Goal: Task Accomplishment & Management: Manage account settings

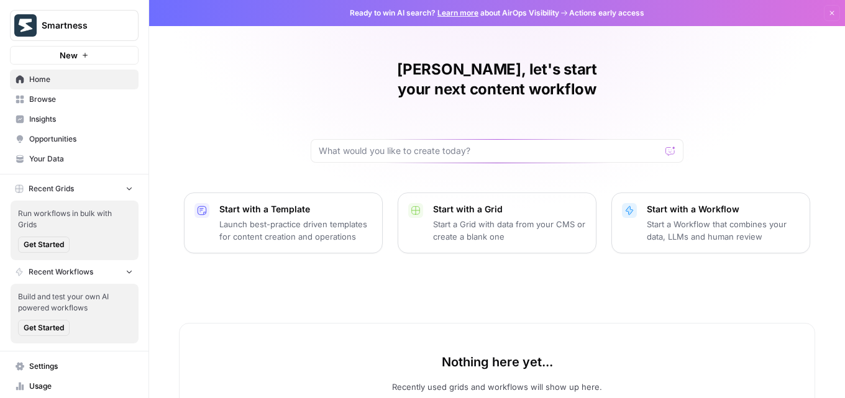
click at [60, 101] on span "Browse" at bounding box center [81, 99] width 104 height 11
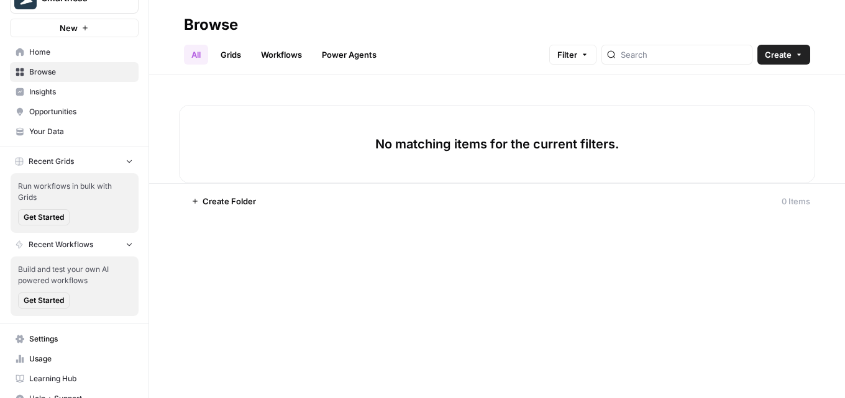
scroll to position [43, 0]
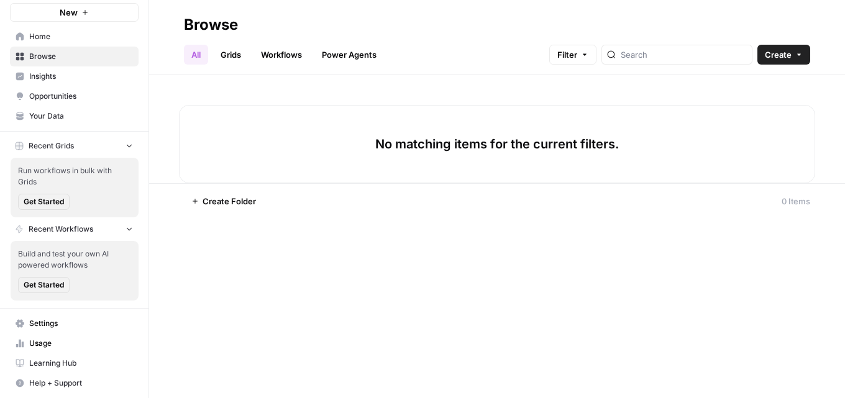
click at [58, 325] on span "Settings" at bounding box center [81, 323] width 104 height 11
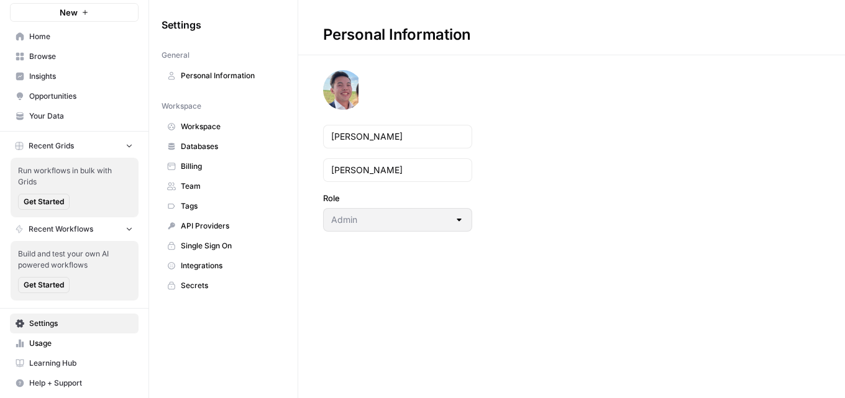
click at [220, 186] on span "Team" at bounding box center [230, 186] width 99 height 11
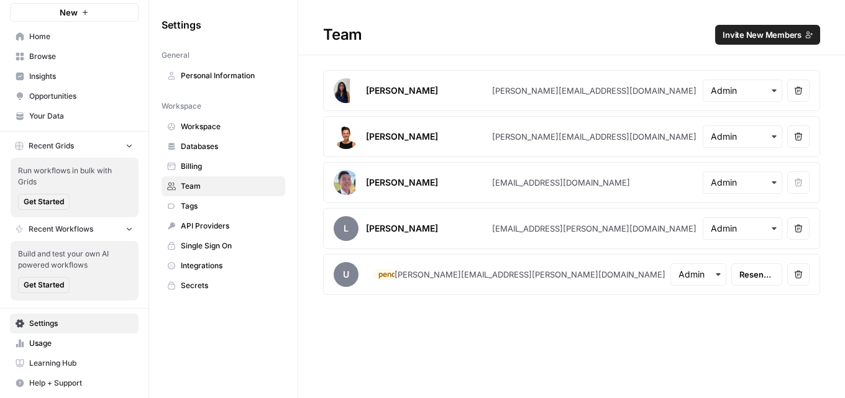
click at [57, 120] on span "Your Data" at bounding box center [81, 116] width 104 height 11
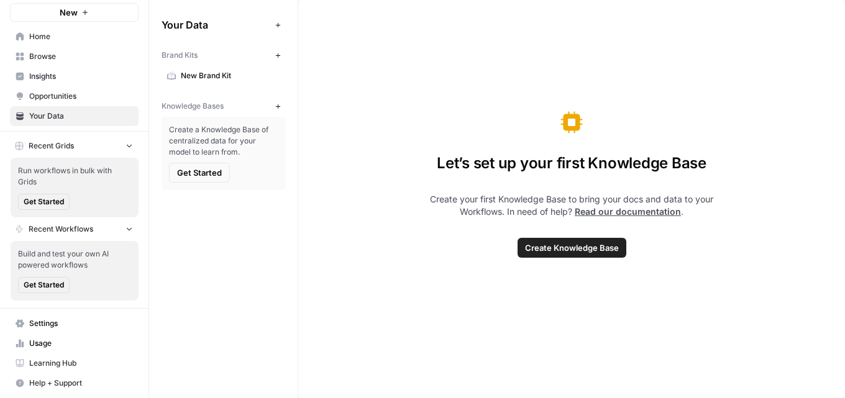
click at [205, 73] on span "New Brand Kit" at bounding box center [230, 75] width 99 height 11
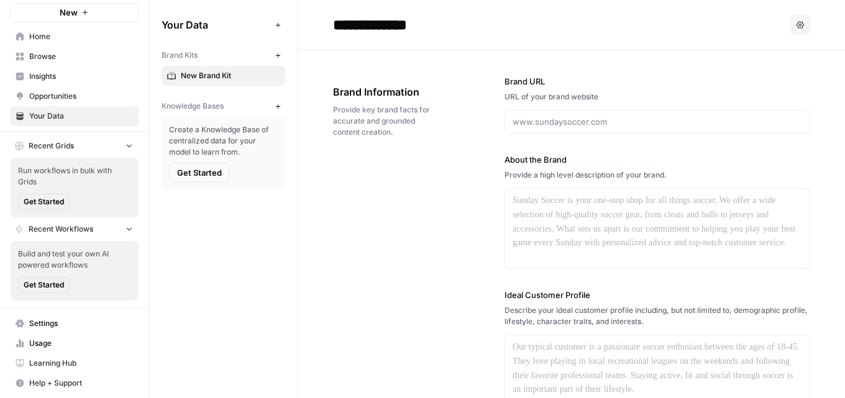
click at [380, 25] on input "**********" at bounding box center [427, 24] width 199 height 25
click at [283, 60] on button "New" at bounding box center [277, 55] width 15 height 15
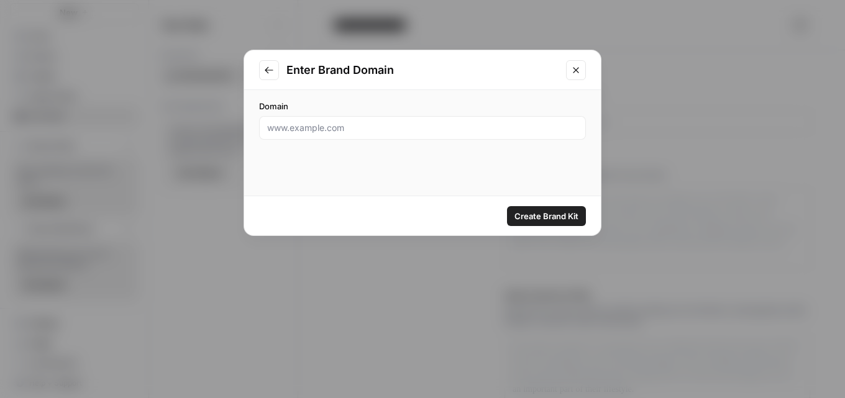
click at [573, 78] on button "Close modal" at bounding box center [576, 70] width 20 height 20
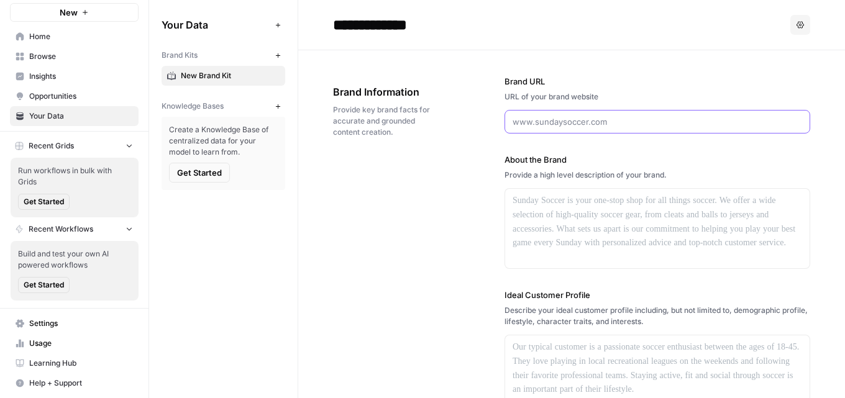
click at [555, 123] on input "Brand URL" at bounding box center [656, 122] width 289 height 12
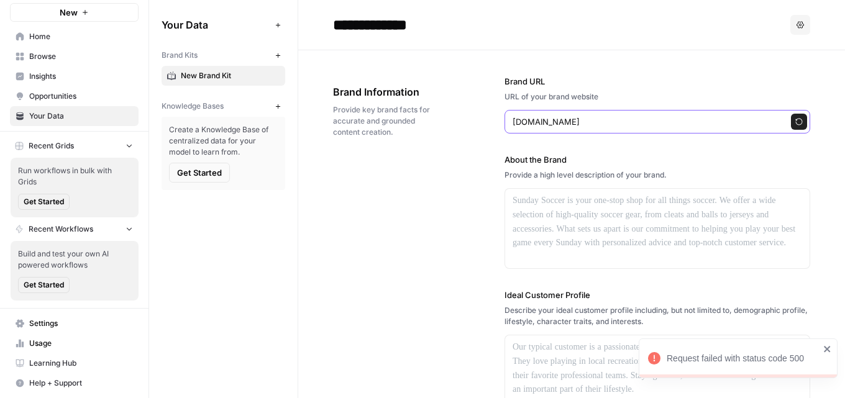
type input "www.smartness.com"
click at [546, 245] on div at bounding box center [657, 228] width 304 height 79
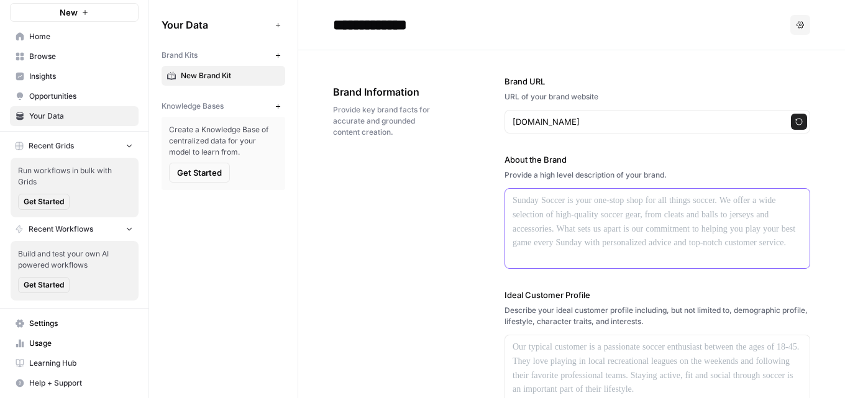
click at [595, 222] on div at bounding box center [657, 228] width 304 height 79
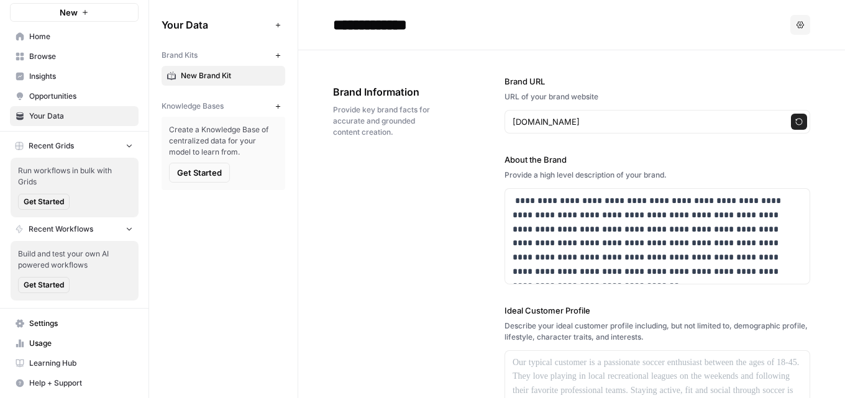
scroll to position [124, 0]
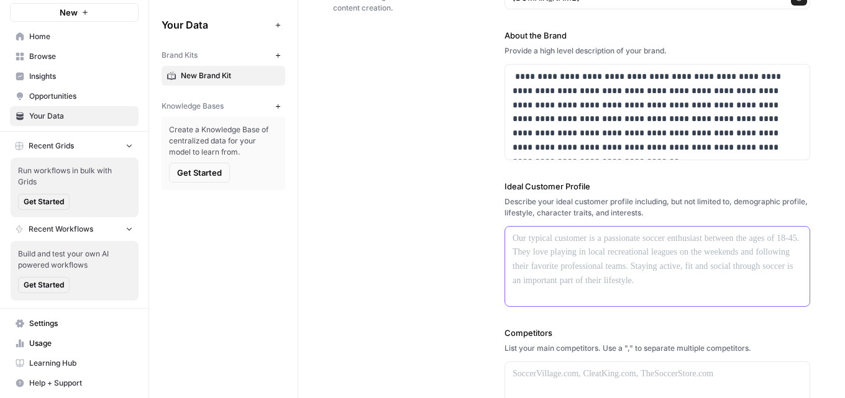
click at [597, 268] on div at bounding box center [657, 266] width 304 height 79
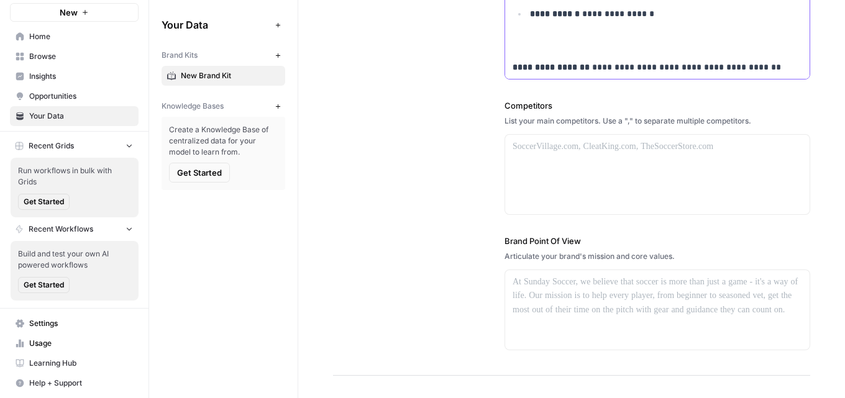
scroll to position [435, 0]
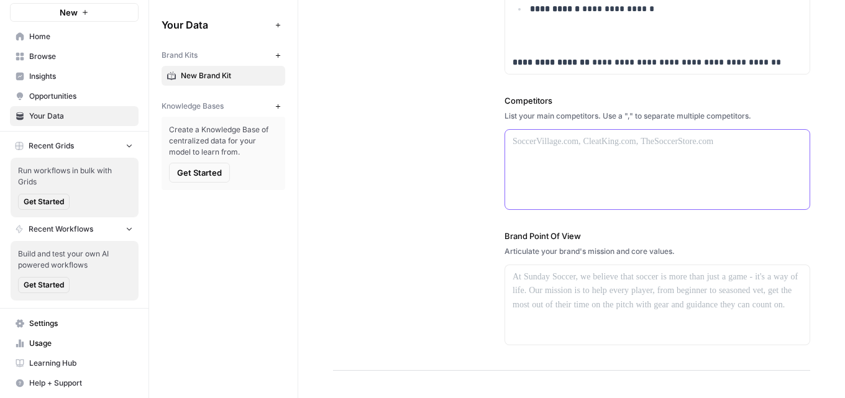
click at [578, 184] on div at bounding box center [657, 169] width 304 height 79
click at [646, 160] on div at bounding box center [657, 169] width 304 height 79
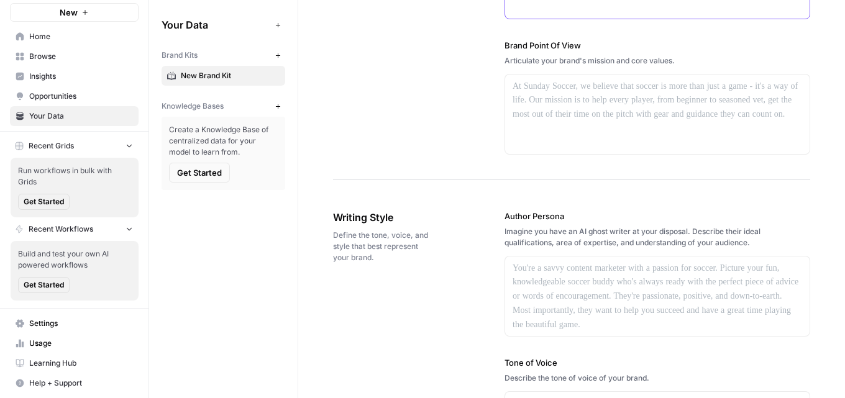
scroll to position [621, 0]
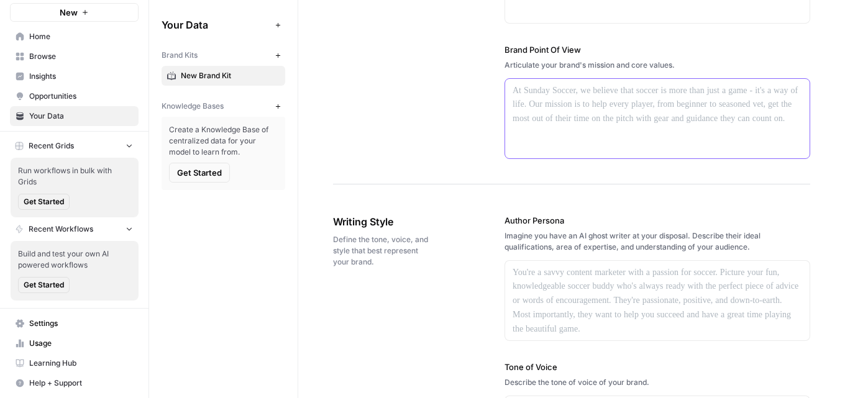
drag, startPoint x: 632, startPoint y: 129, endPoint x: 547, endPoint y: 124, distance: 84.6
click at [547, 124] on div at bounding box center [657, 118] width 304 height 79
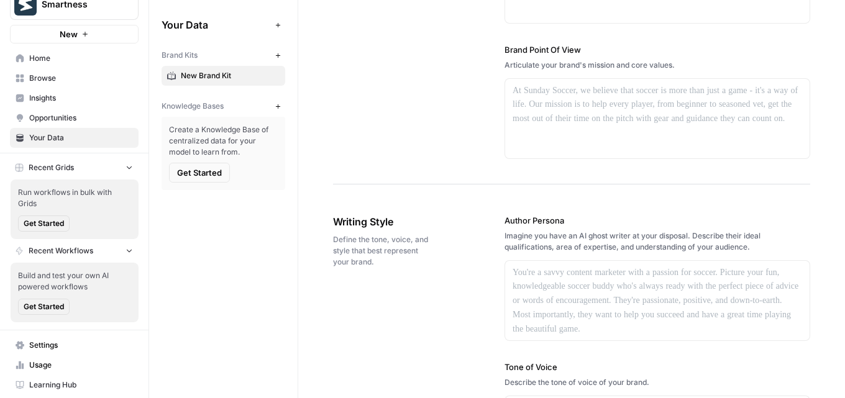
scroll to position [0, 0]
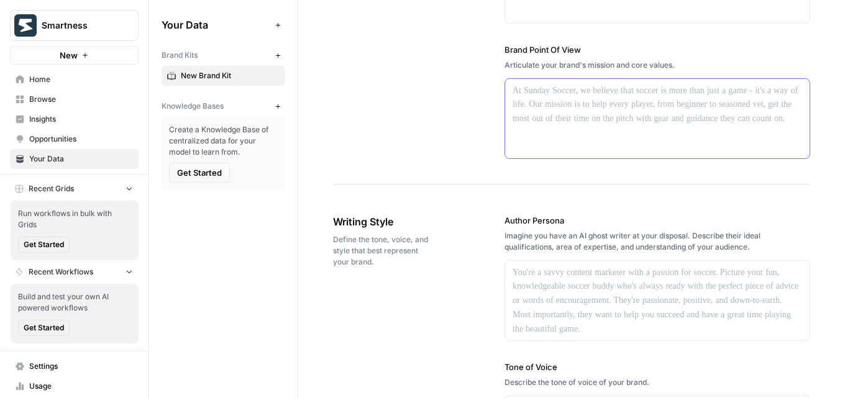
click at [594, 114] on div at bounding box center [657, 118] width 304 height 79
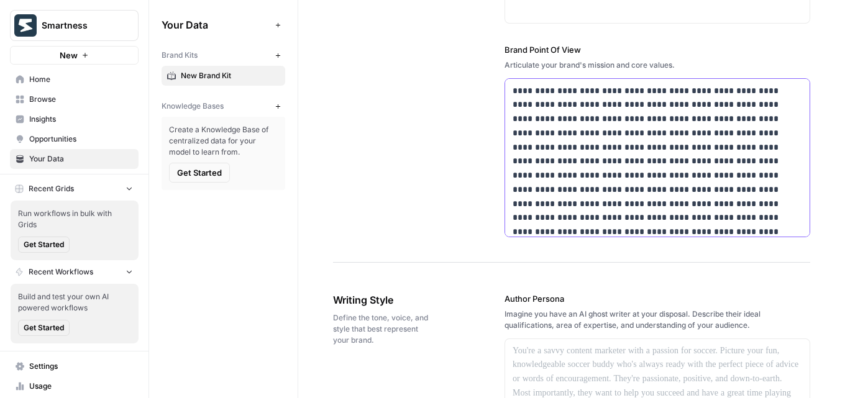
scroll to position [61, 0]
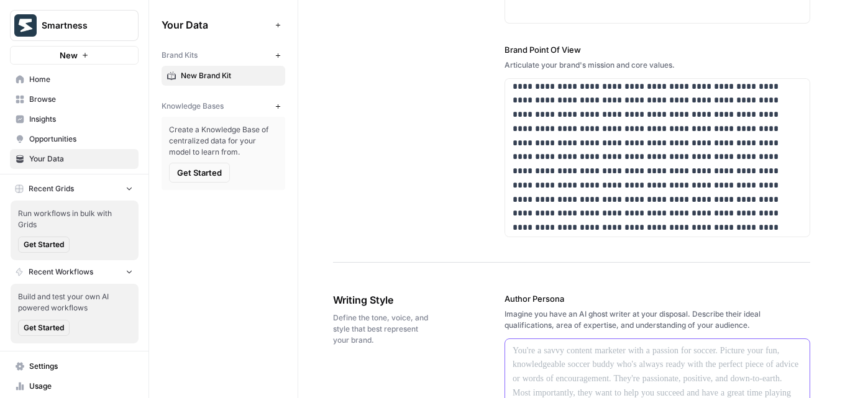
click at [535, 353] on p at bounding box center [656, 351] width 289 height 14
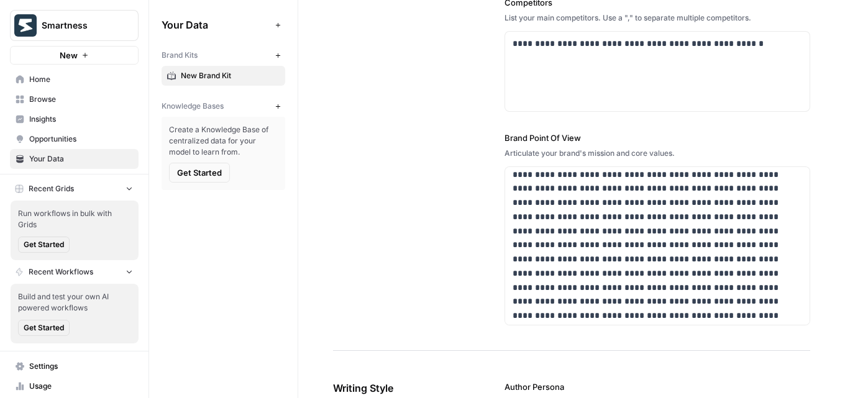
scroll to position [719, 0]
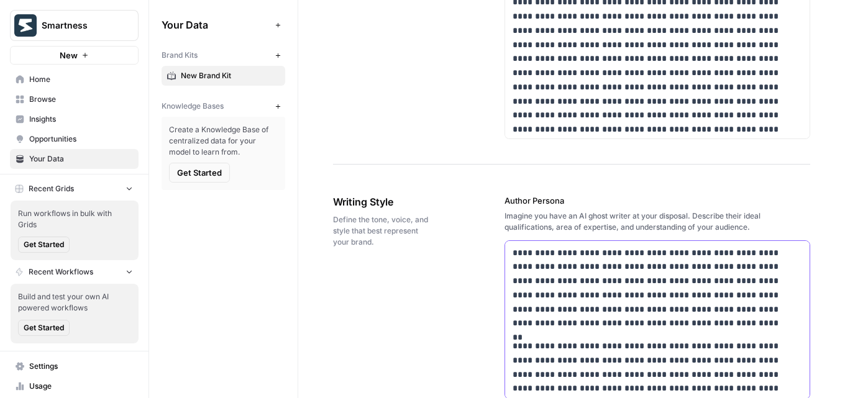
click at [549, 256] on p "**********" at bounding box center [648, 288] width 273 height 85
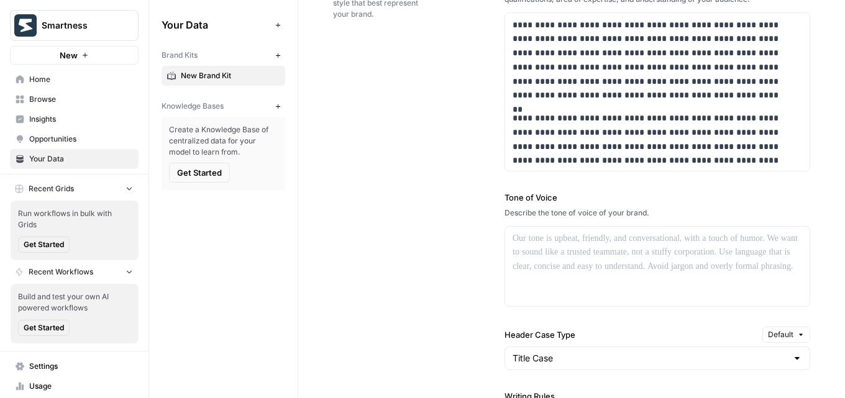
scroll to position [968, 0]
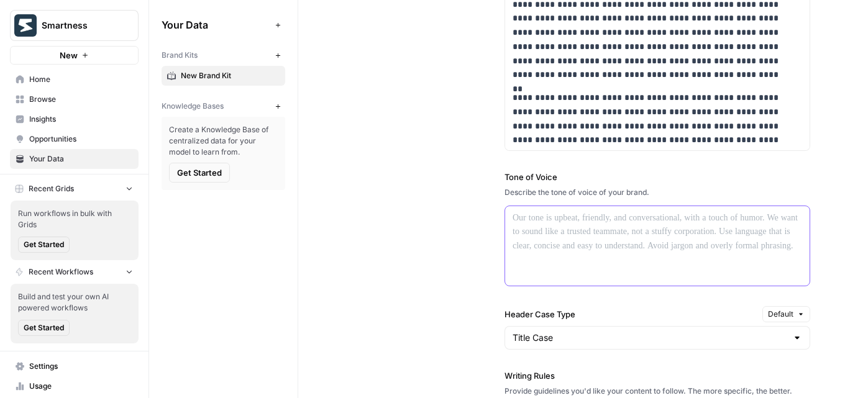
click at [583, 230] on div at bounding box center [657, 245] width 304 height 79
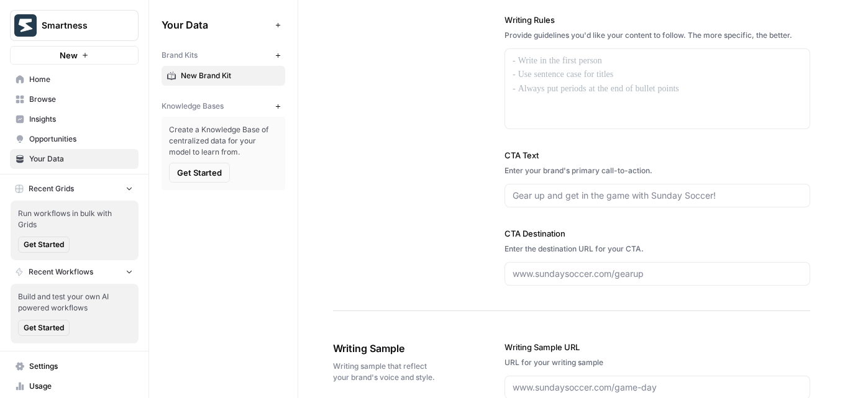
scroll to position [1402, 0]
click at [547, 196] on input "CTA Text" at bounding box center [656, 195] width 289 height 12
type input "Request a demo"
click at [544, 279] on input "CTA Destination" at bounding box center [656, 273] width 289 height 12
click at [589, 250] on div "Enter the destination URL for your CTA." at bounding box center [657, 248] width 306 height 11
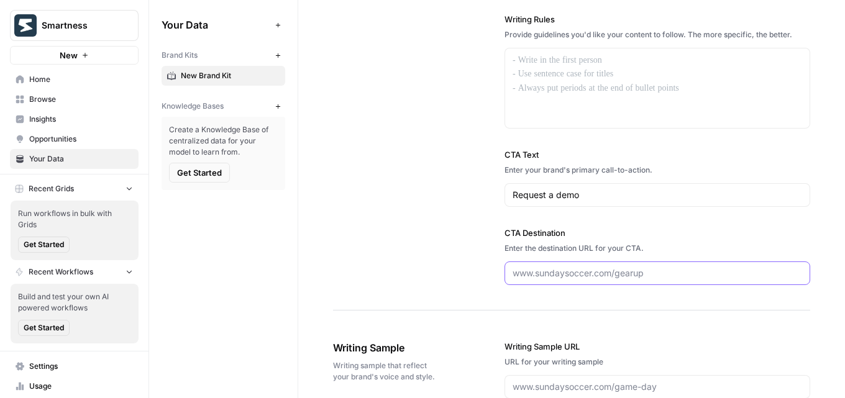
click at [589, 275] on input "CTA Destination" at bounding box center [656, 273] width 289 height 12
paste input "https://www.smartness.com/en/demo"
type input "https://www.smartness.com/en/demo"
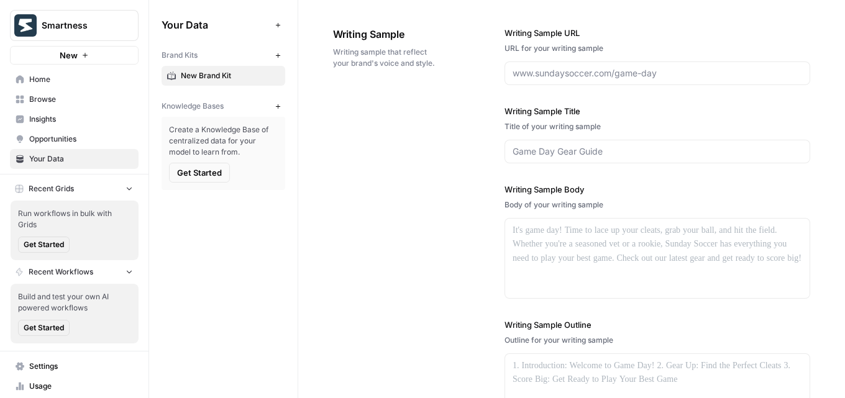
scroll to position [1713, 0]
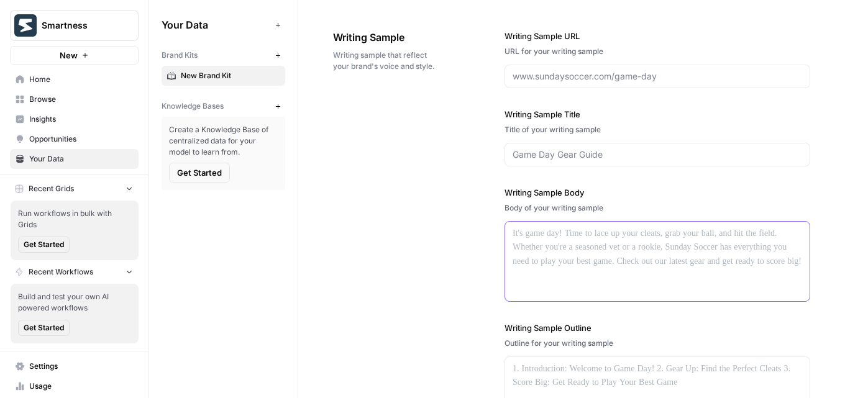
click at [549, 250] on div at bounding box center [657, 261] width 304 height 79
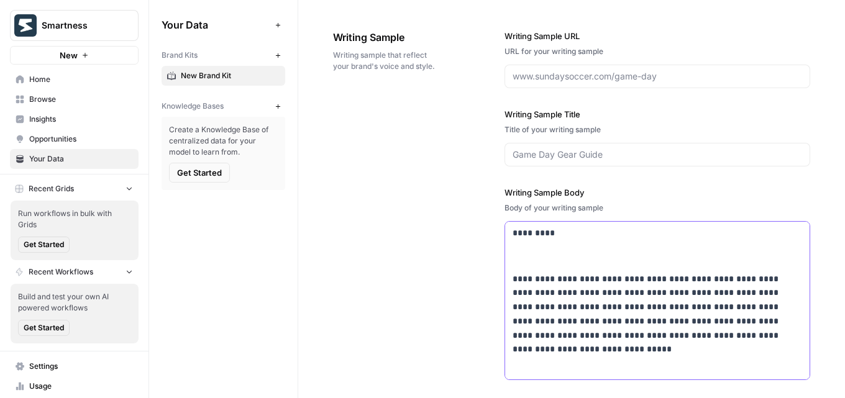
scroll to position [0, 0]
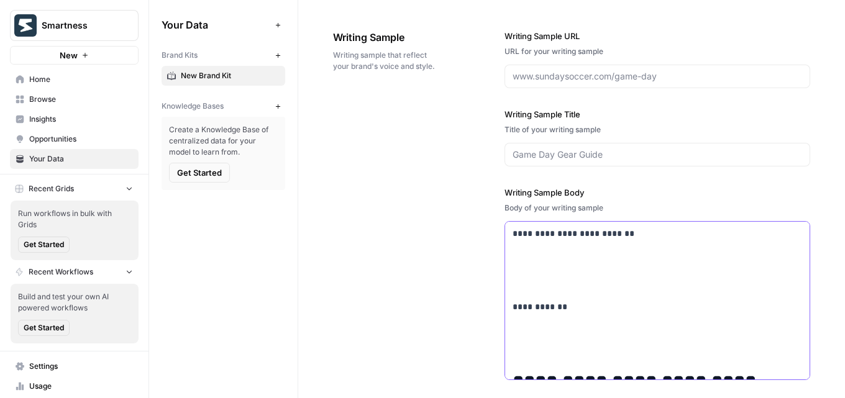
drag, startPoint x: 547, startPoint y: 368, endPoint x: 517, endPoint y: 319, distance: 57.7
click at [481, 282] on div "**********" at bounding box center [571, 273] width 477 height 536
click at [537, 337] on p at bounding box center [656, 337] width 289 height 29
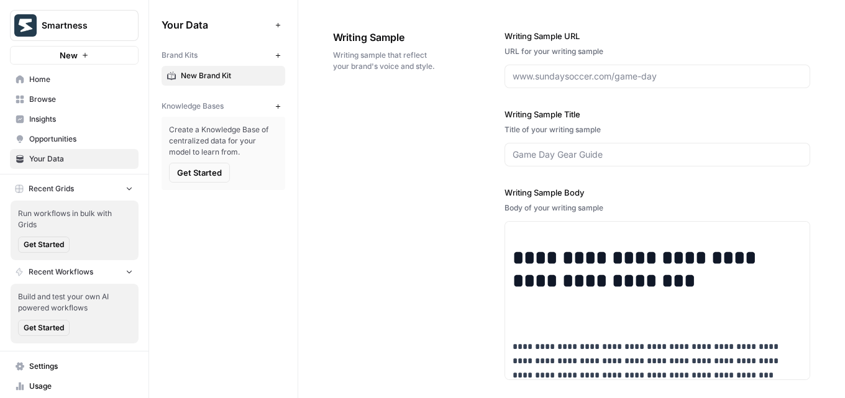
scroll to position [62, 0]
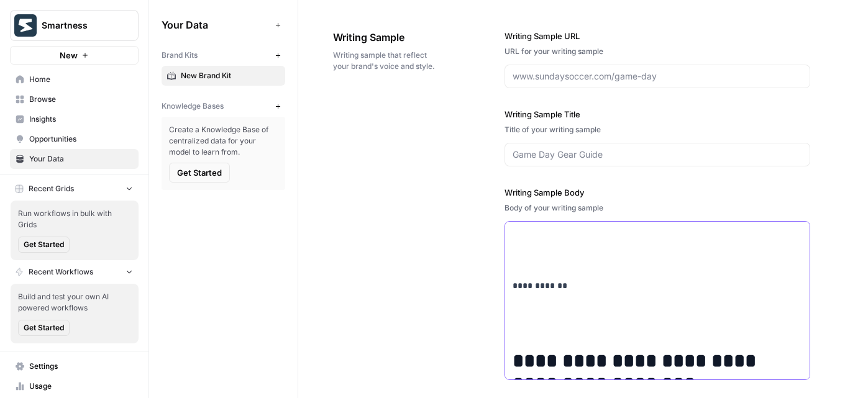
scroll to position [0, 0]
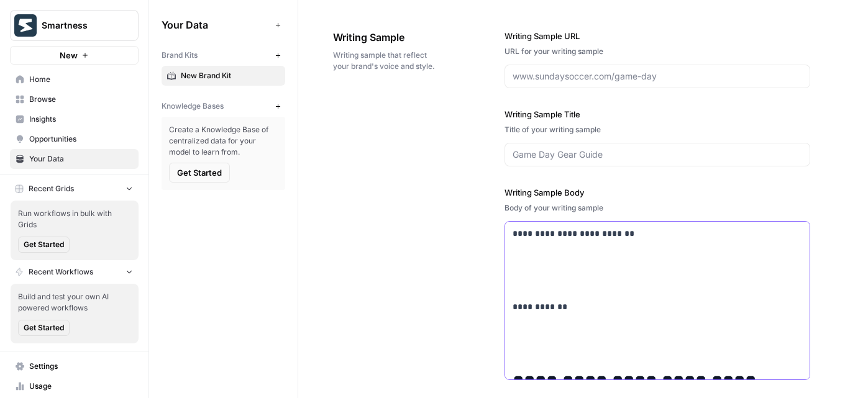
drag, startPoint x: 545, startPoint y: 276, endPoint x: 471, endPoint y: 191, distance: 112.6
click at [471, 191] on div "**********" at bounding box center [571, 273] width 477 height 536
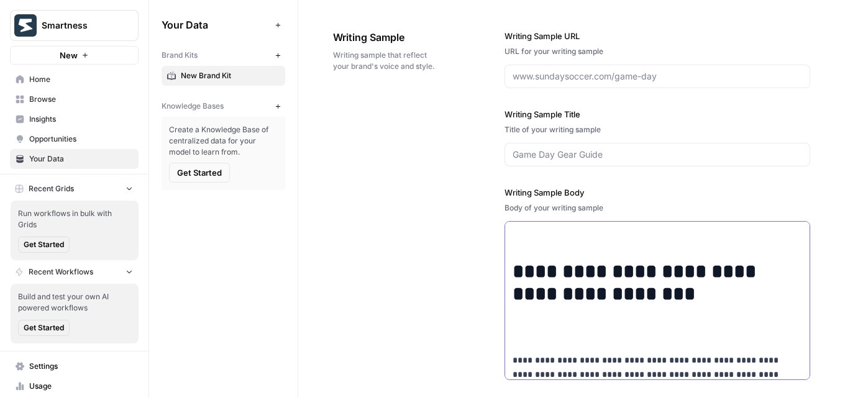
click at [512, 268] on h1 "**********" at bounding box center [648, 283] width 273 height 46
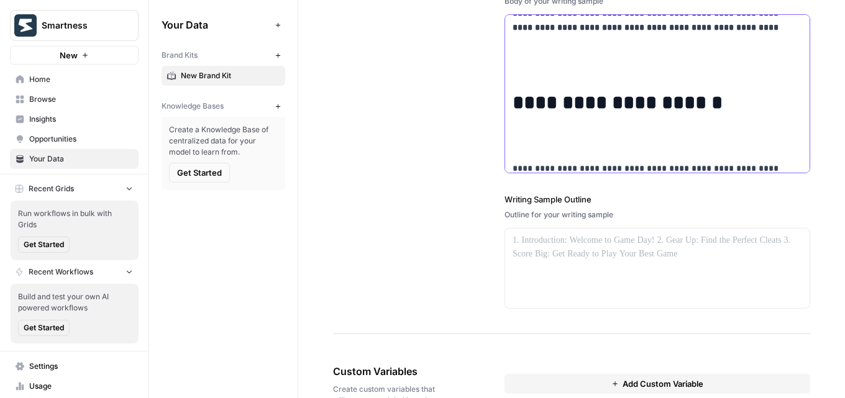
scroll to position [1975, 0]
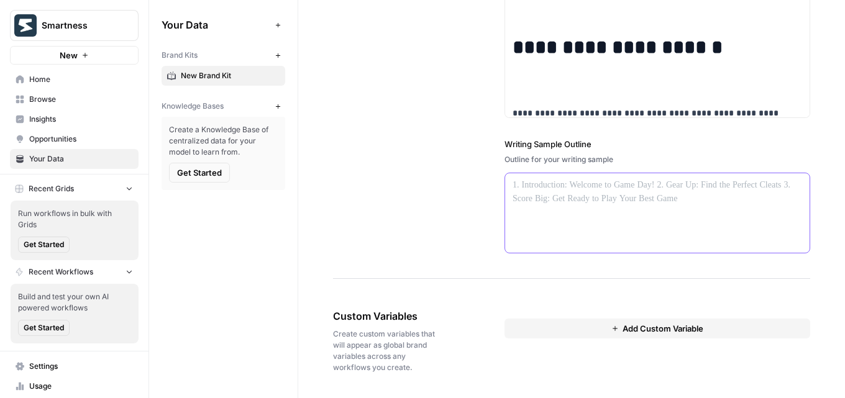
click at [543, 194] on div at bounding box center [657, 212] width 304 height 79
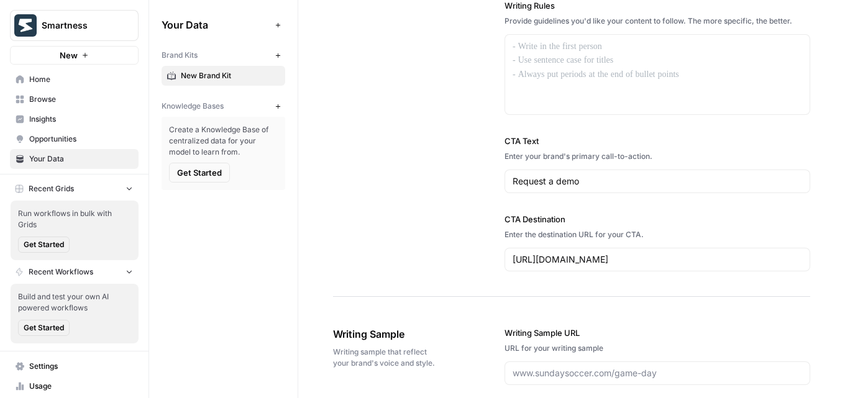
scroll to position [1354, 0]
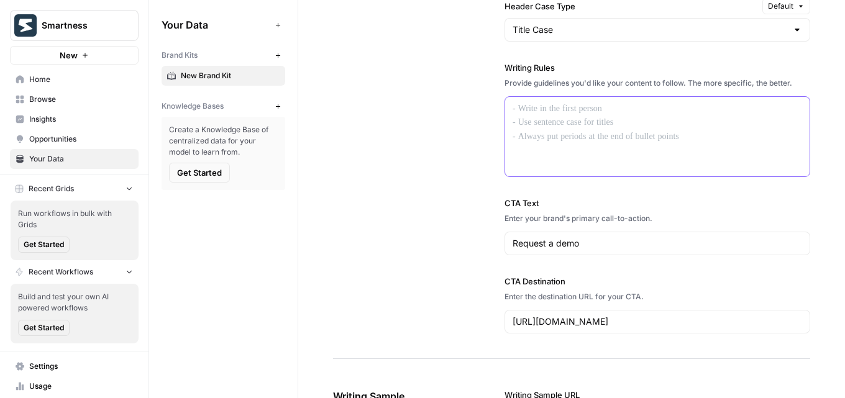
click at [557, 129] on div at bounding box center [657, 136] width 304 height 79
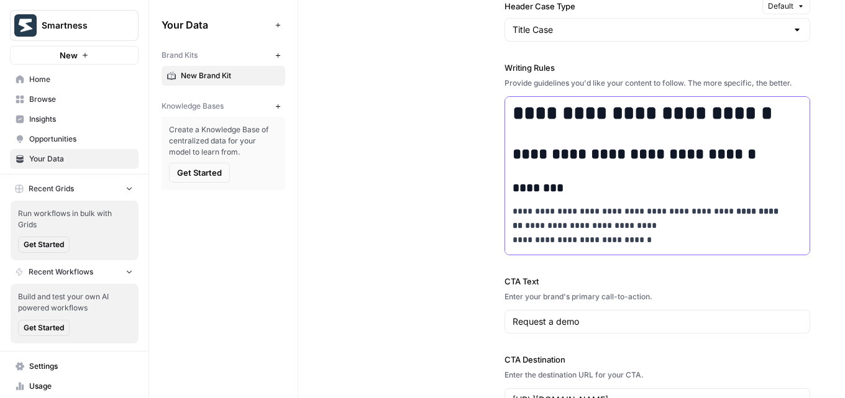
scroll to position [2717, 0]
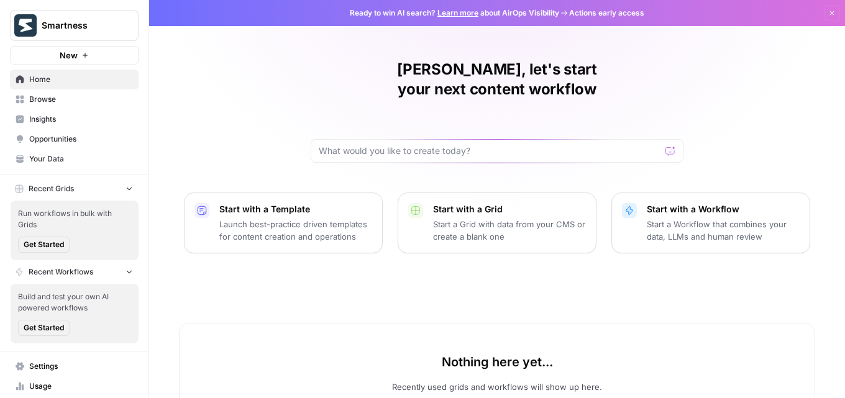
click at [80, 23] on span "Smartness" at bounding box center [79, 25] width 75 height 12
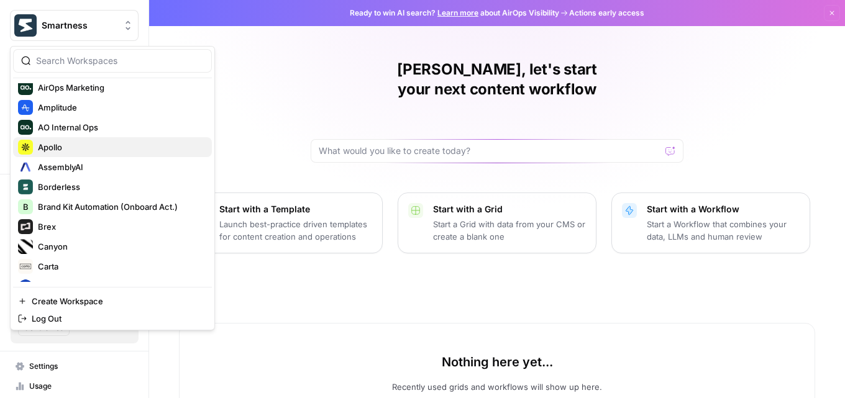
scroll to position [248, 0]
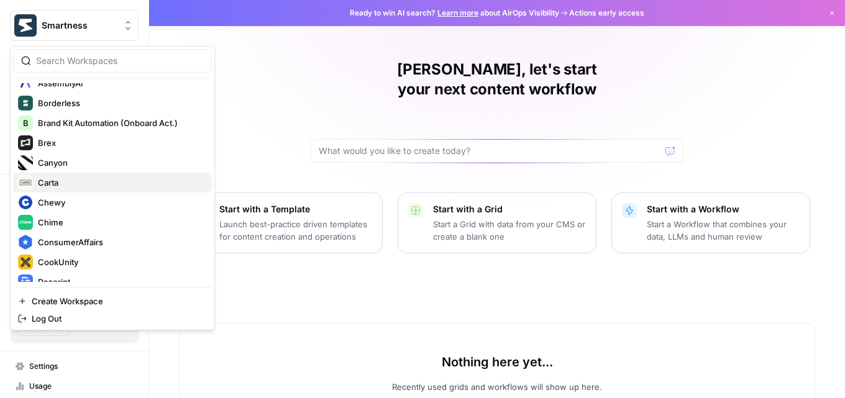
click at [96, 183] on span "Carta" at bounding box center [120, 182] width 164 height 12
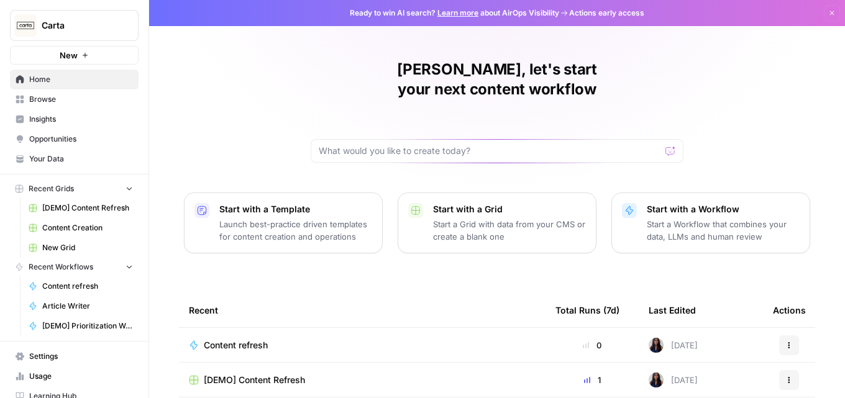
click at [91, 101] on span "Browse" at bounding box center [81, 99] width 104 height 11
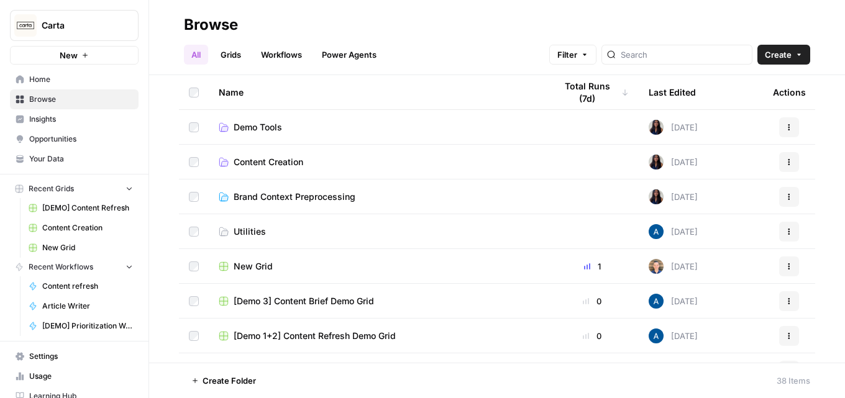
click at [71, 158] on span "Your Data" at bounding box center [81, 158] width 104 height 11
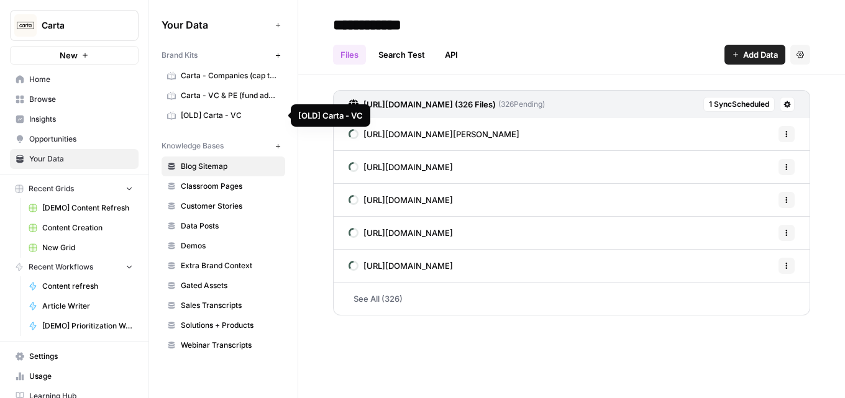
click at [220, 119] on span "[OLD] Carta - VC" at bounding box center [230, 115] width 99 height 11
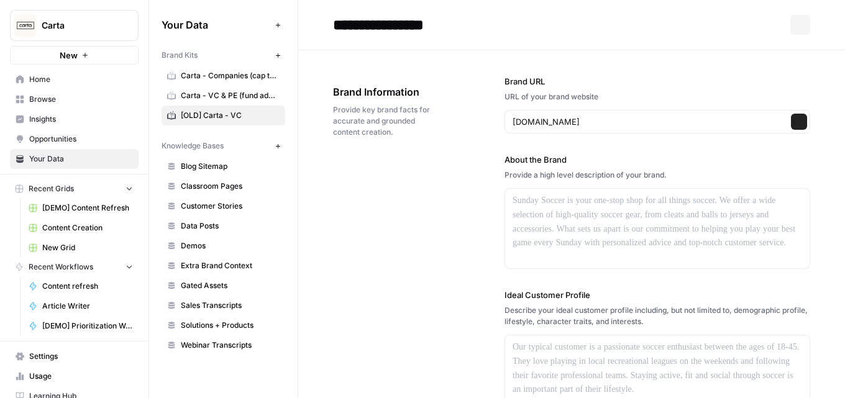
click at [224, 95] on span "Carta - VC & PE (fund admin)" at bounding box center [230, 95] width 99 height 11
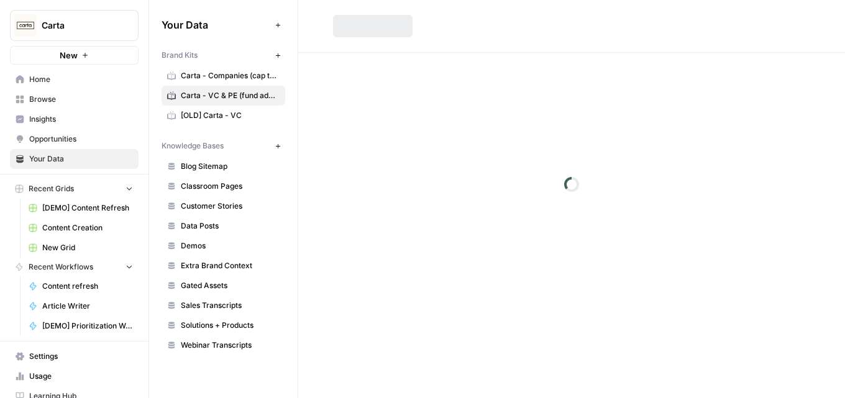
click at [224, 95] on span "Carta - VC & PE (fund admin)" at bounding box center [230, 95] width 99 height 11
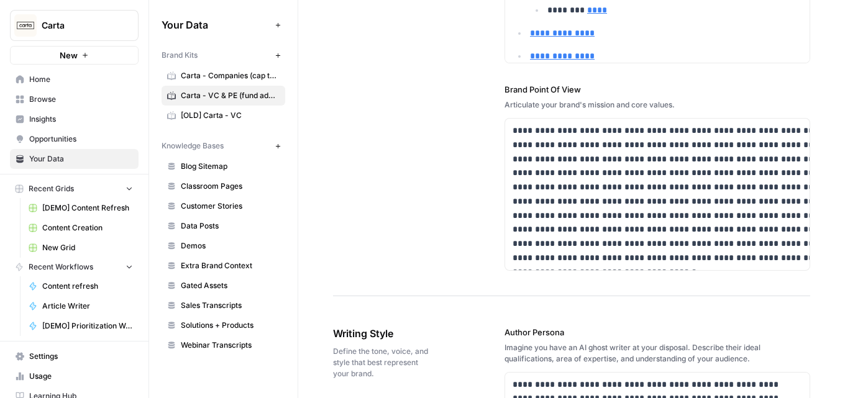
scroll to position [745, 0]
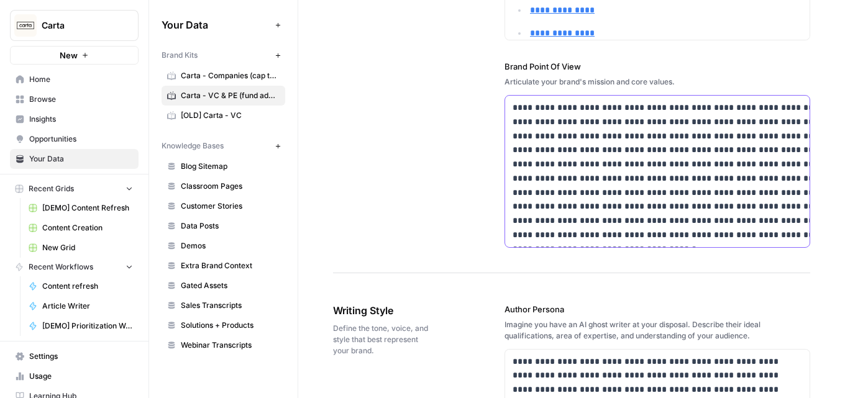
click at [537, 175] on p "**********" at bounding box center [687, 172] width 351 height 142
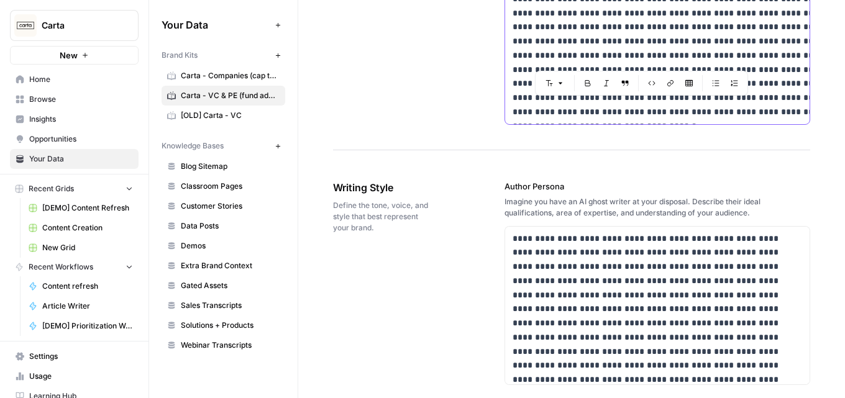
scroll to position [932, 0]
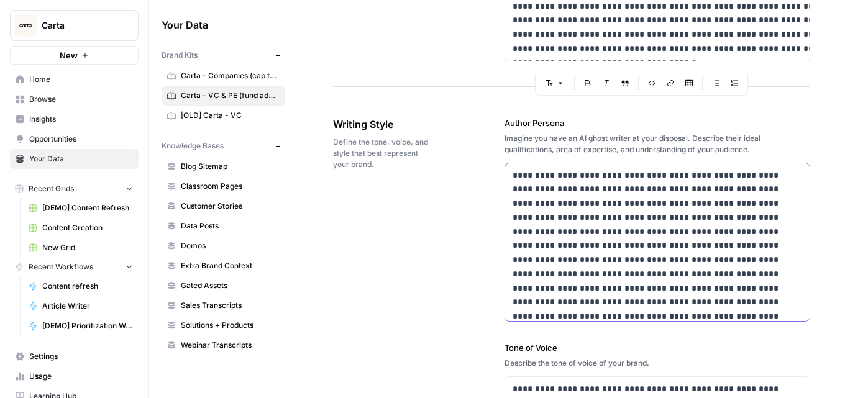
click at [616, 279] on p "**********" at bounding box center [648, 253] width 273 height 170
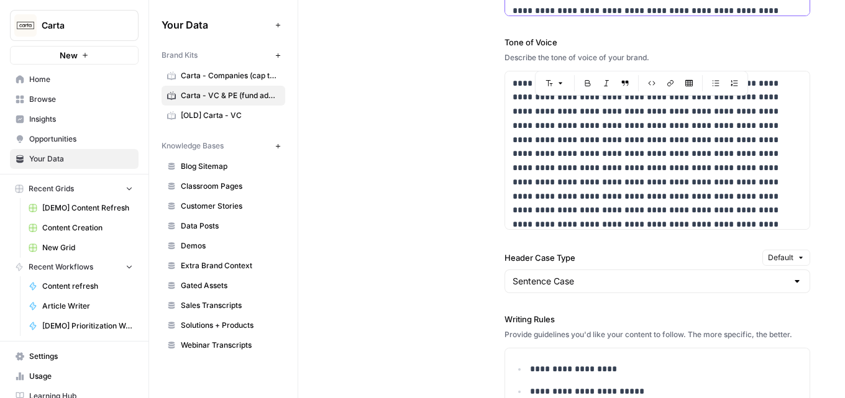
scroll to position [1242, 0]
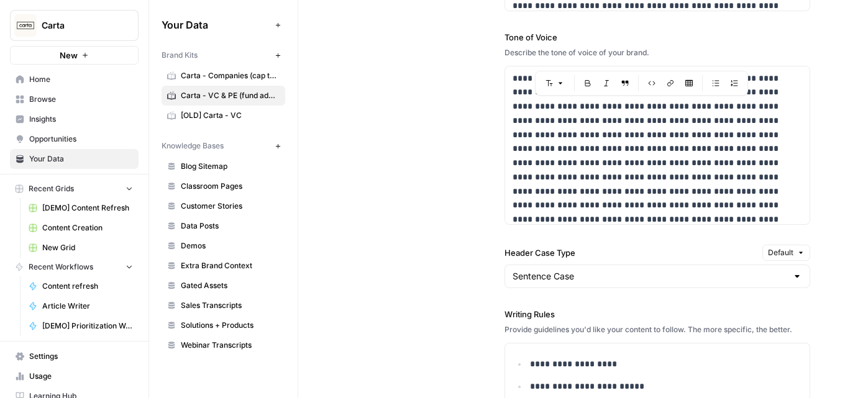
click at [452, 175] on div "**********" at bounding box center [571, 232] width 477 height 902
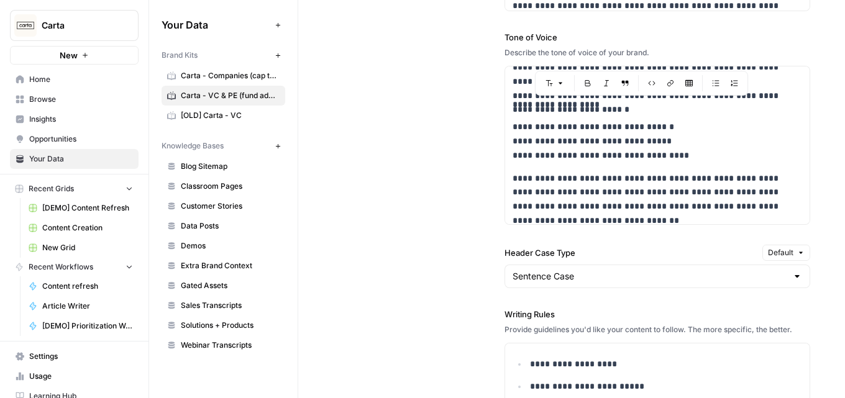
scroll to position [277, 0]
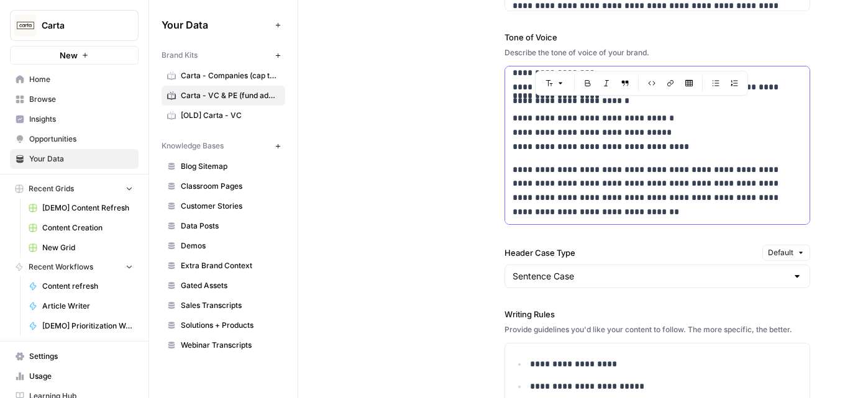
click at [592, 171] on p "**********" at bounding box center [648, 191] width 273 height 57
copy div "**********"
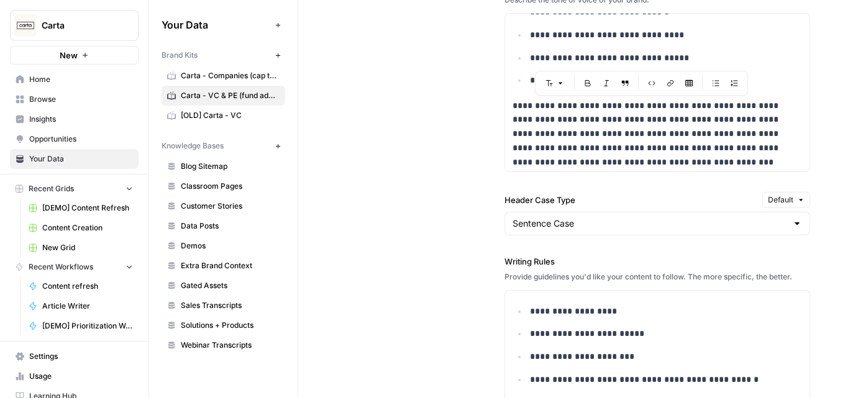
scroll to position [1304, 0]
